Goal: Navigation & Orientation: Find specific page/section

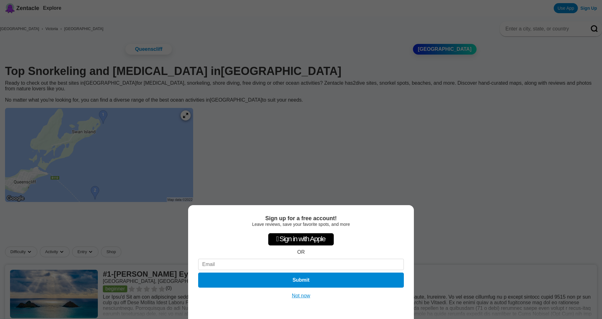
click at [302, 296] on button "Not now" at bounding box center [301, 295] width 22 height 6
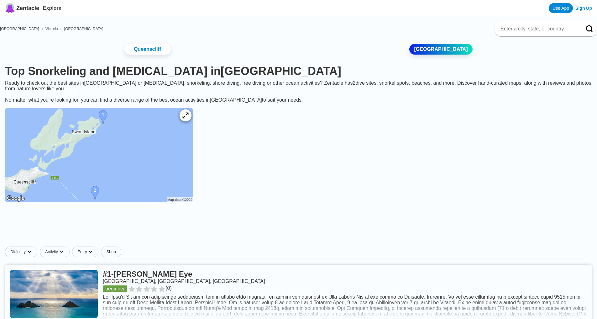
click at [188, 118] on icon at bounding box center [185, 116] width 6 height 6
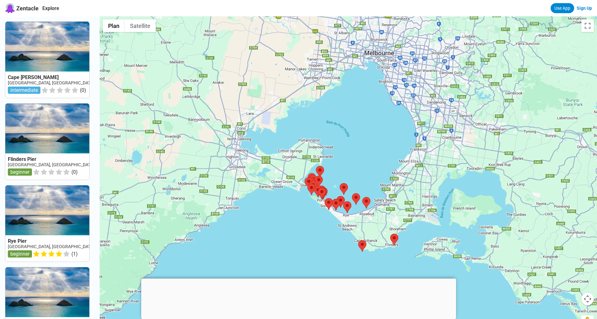
drag, startPoint x: 365, startPoint y: 53, endPoint x: 355, endPoint y: 166, distance: 113.3
click at [355, 166] on div at bounding box center [348, 175] width 497 height 319
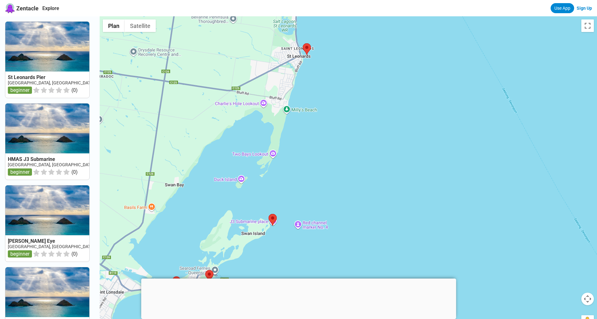
drag, startPoint x: 289, startPoint y: 208, endPoint x: 335, endPoint y: 177, distance: 55.3
click at [335, 177] on div at bounding box center [348, 175] width 497 height 319
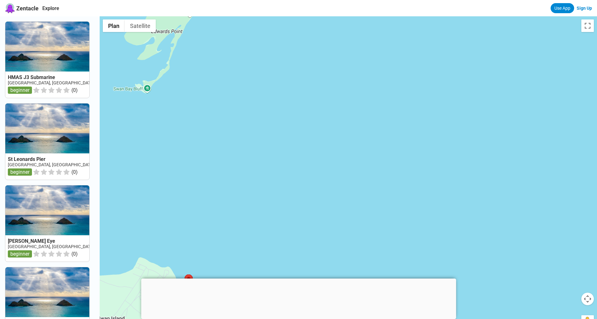
drag, startPoint x: 259, startPoint y: 212, endPoint x: 332, endPoint y: 205, distance: 73.4
click at [386, 118] on div at bounding box center [348, 175] width 497 height 319
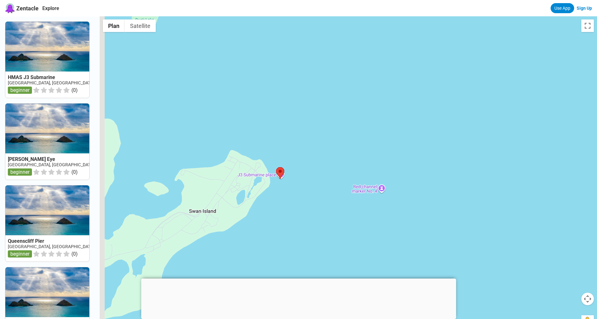
drag, startPoint x: 303, startPoint y: 220, endPoint x: 397, endPoint y: 111, distance: 144.0
click at [397, 111] on div at bounding box center [348, 175] width 497 height 319
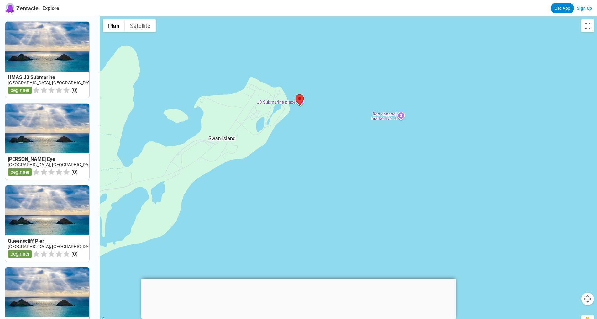
drag, startPoint x: 303, startPoint y: 227, endPoint x: 323, endPoint y: 147, distance: 82.6
click at [323, 147] on div at bounding box center [348, 175] width 497 height 319
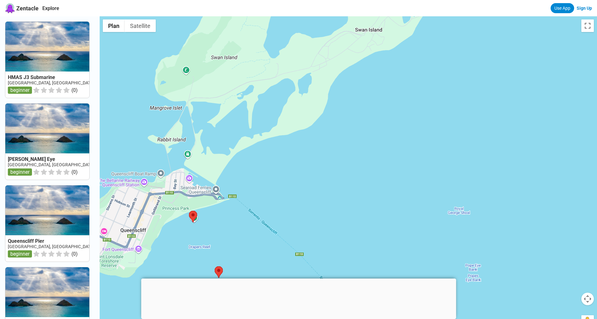
drag, startPoint x: 251, startPoint y: 209, endPoint x: 401, endPoint y: 99, distance: 186.5
click at [401, 99] on div at bounding box center [348, 175] width 497 height 319
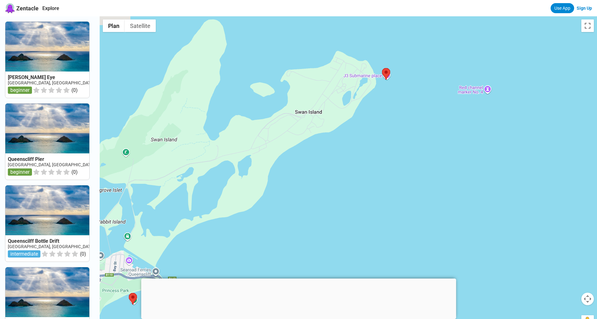
drag, startPoint x: 386, startPoint y: 121, endPoint x: 291, endPoint y: 227, distance: 142.0
click at [291, 227] on div at bounding box center [348, 175] width 497 height 319
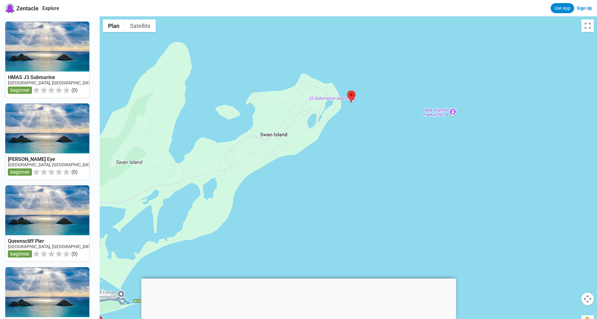
click at [36, 50] on link at bounding box center [47, 60] width 84 height 76
